Goal: Obtain resource: Obtain resource

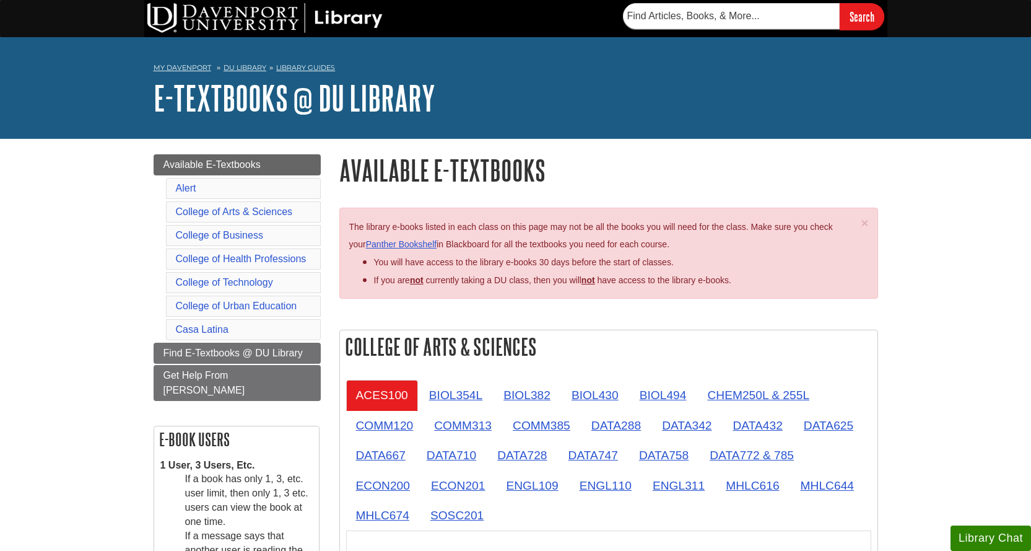
drag, startPoint x: 89, startPoint y: 169, endPoint x: 110, endPoint y: 141, distance: 34.6
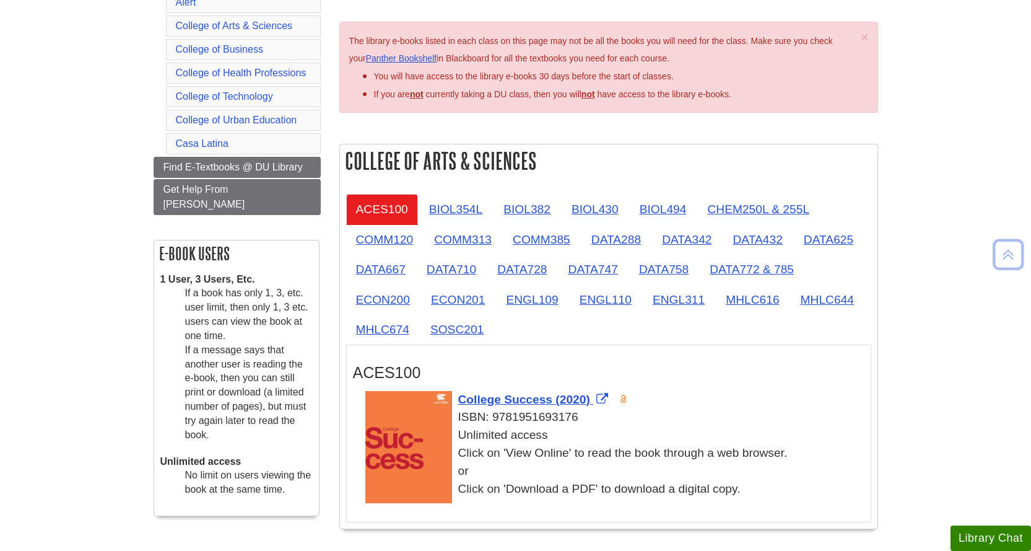
scroll to position [248, 0]
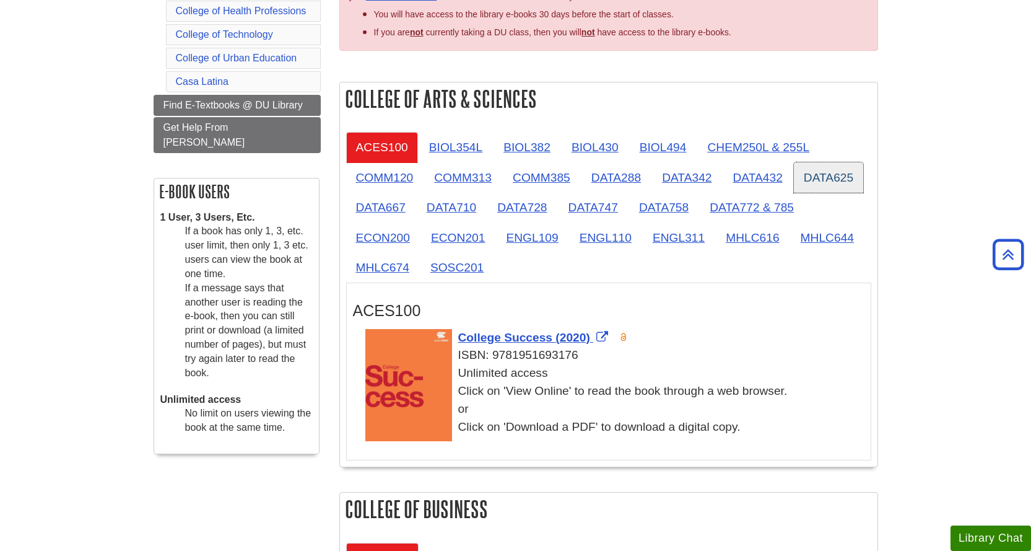
click at [833, 175] on link "DATA625" at bounding box center [828, 177] width 69 height 30
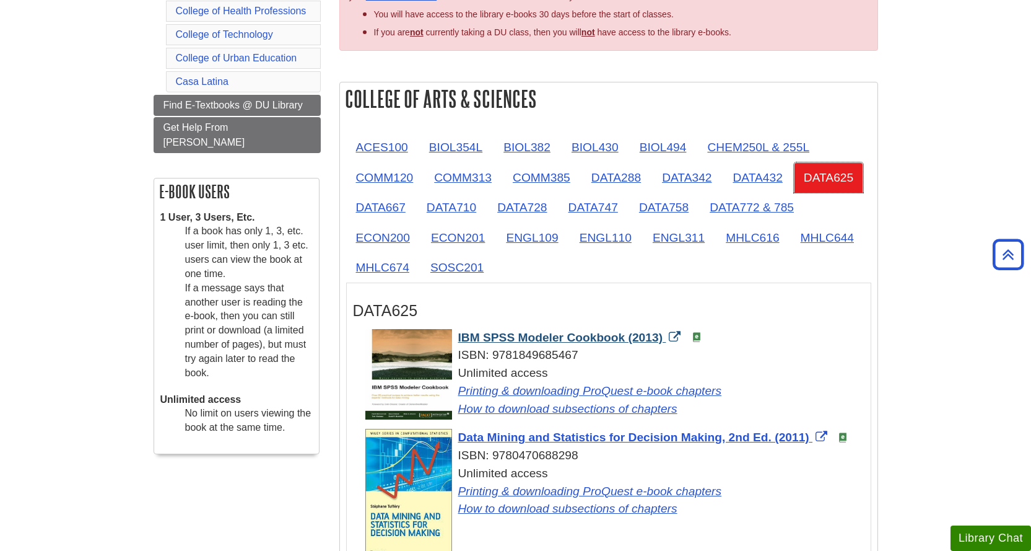
scroll to position [496, 0]
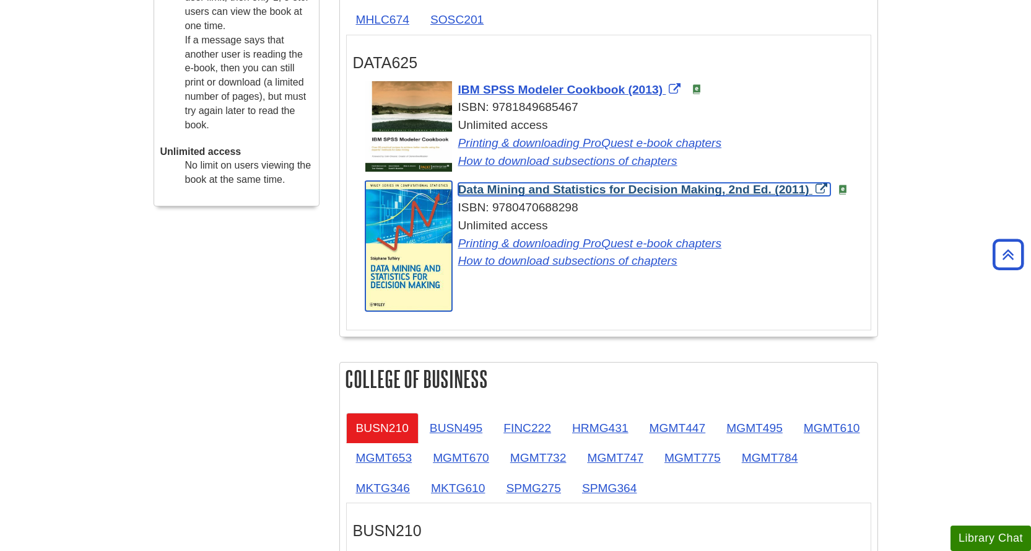
click at [550, 193] on span "Data Mining and Statistics for Decision Making, 2nd Ed. (2011)" at bounding box center [633, 189] width 351 height 13
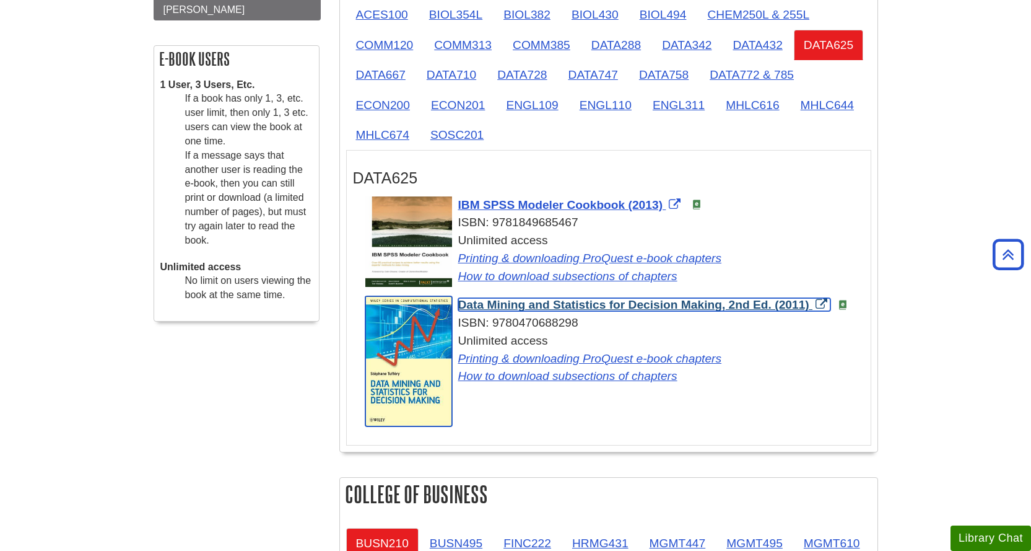
scroll to position [372, 0]
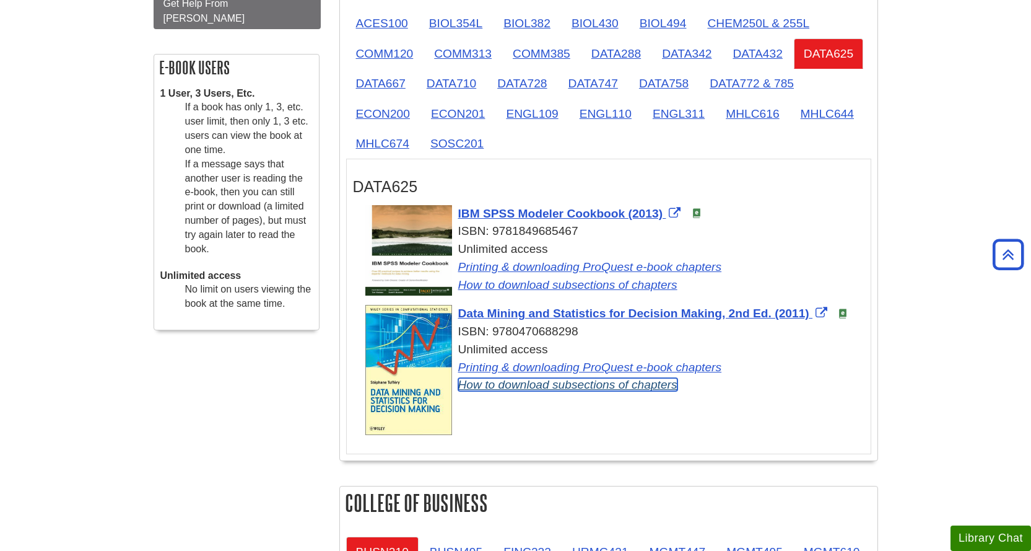
click at [510, 382] on link "How to download subsections of chapters" at bounding box center [567, 384] width 219 height 13
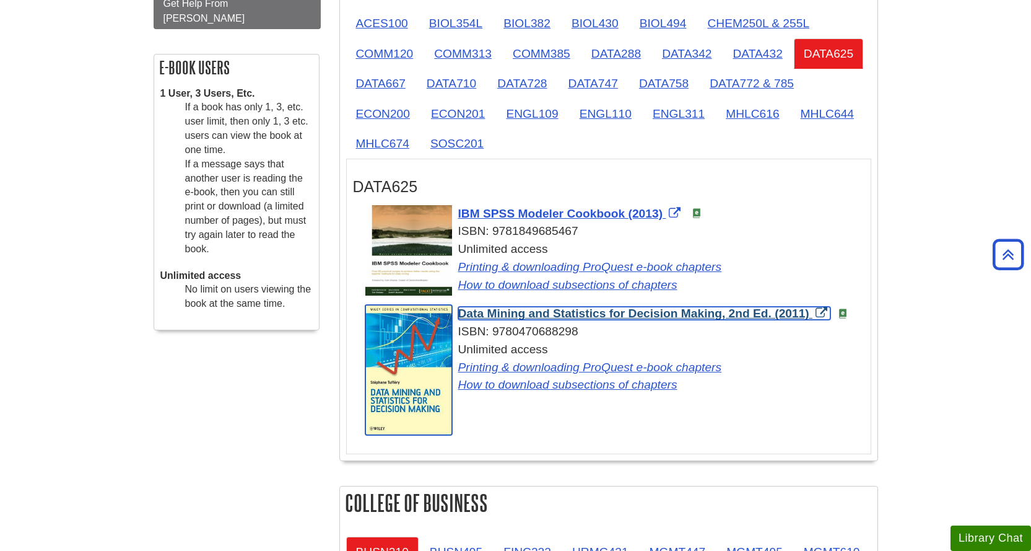
click at [496, 315] on span "Data Mining and Statistics for Decision Making, 2nd Ed. (2011)" at bounding box center [633, 313] width 351 height 13
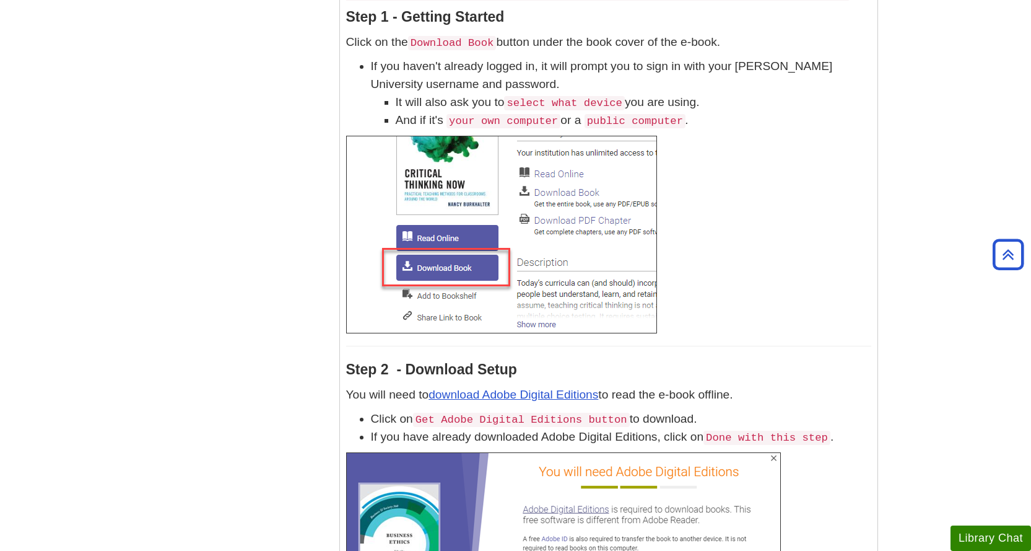
scroll to position [2430, 0]
